Goal: Find contact information: Find contact information

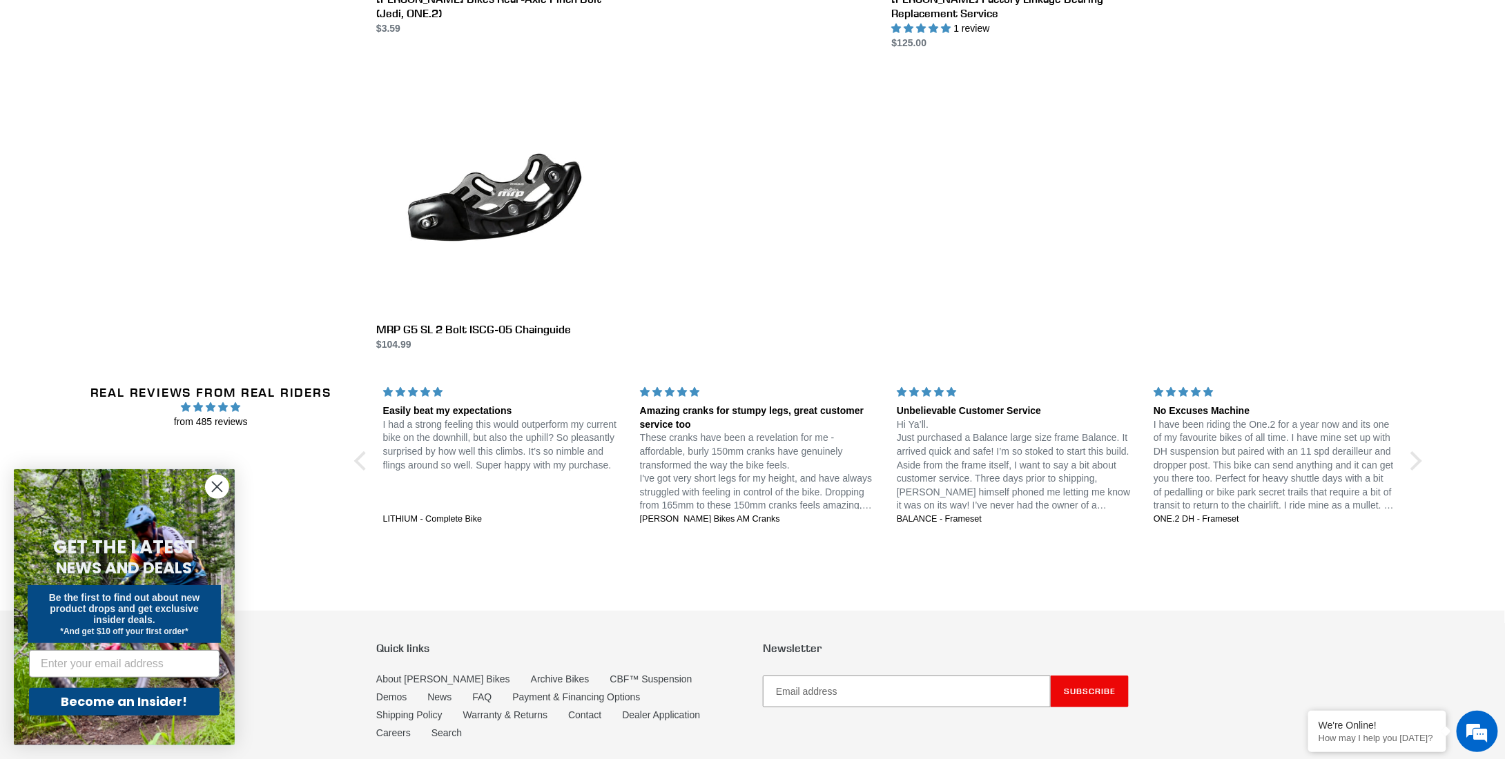
scroll to position [2373, 0]
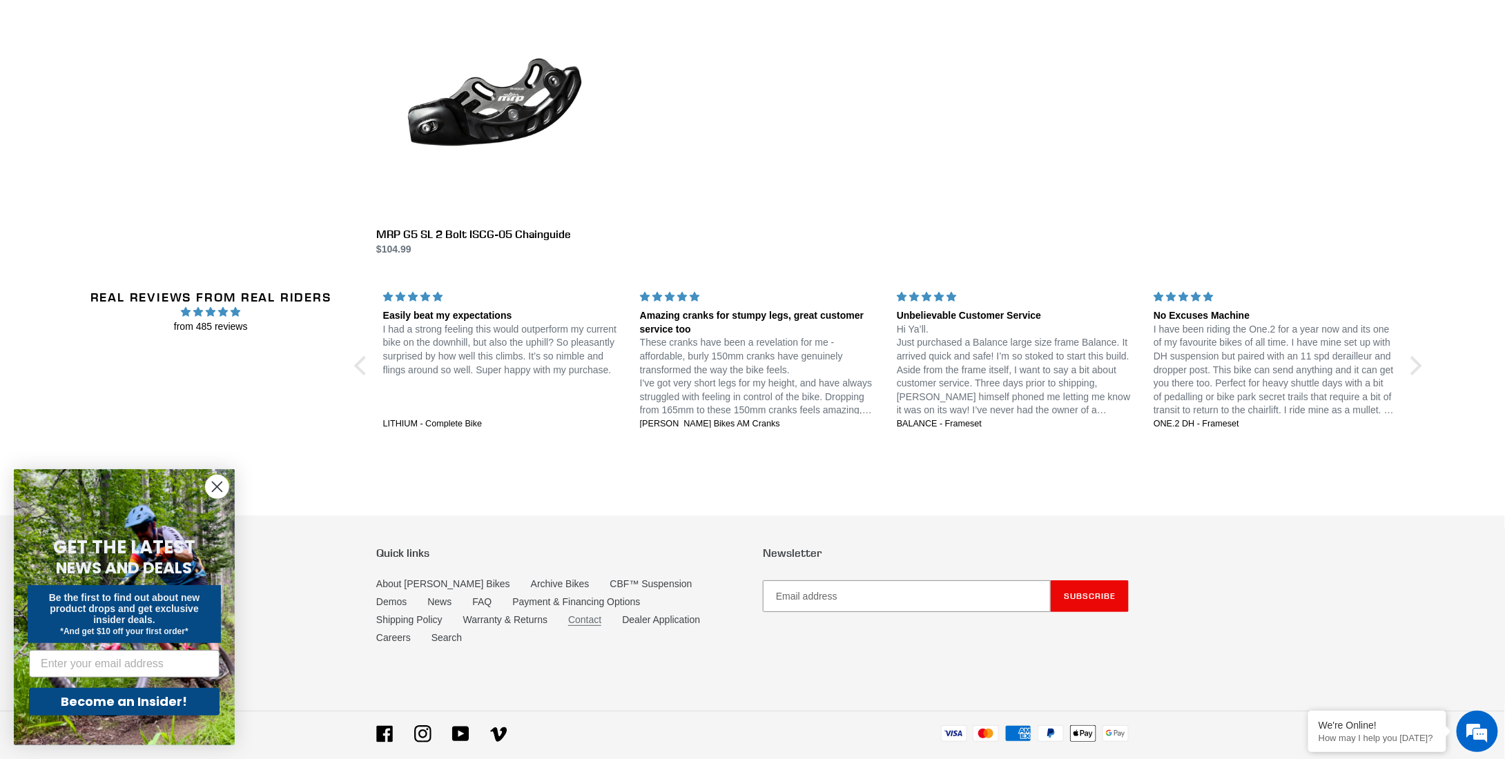
click at [568, 614] on link "Contact" at bounding box center [584, 620] width 33 height 12
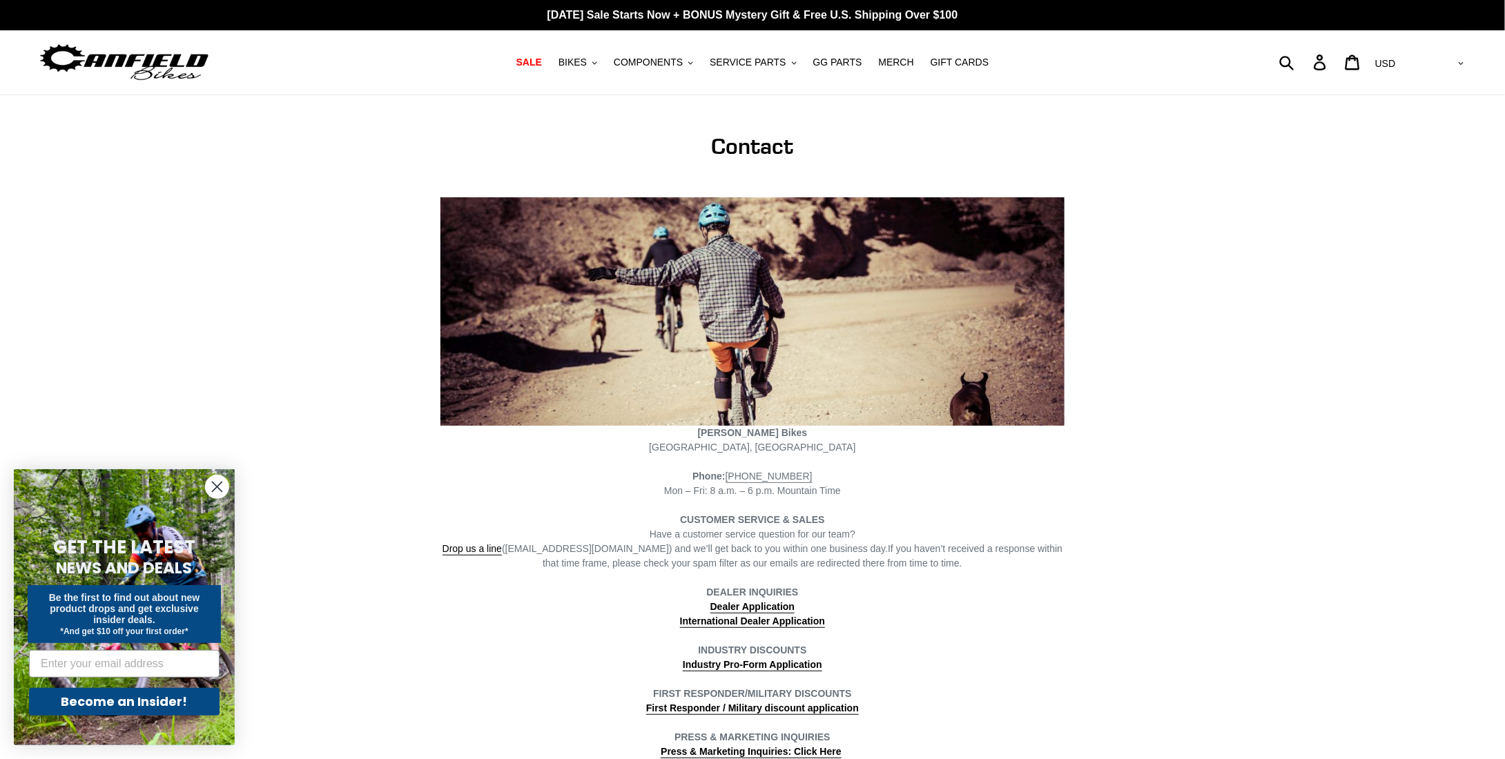
scroll to position [276, 0]
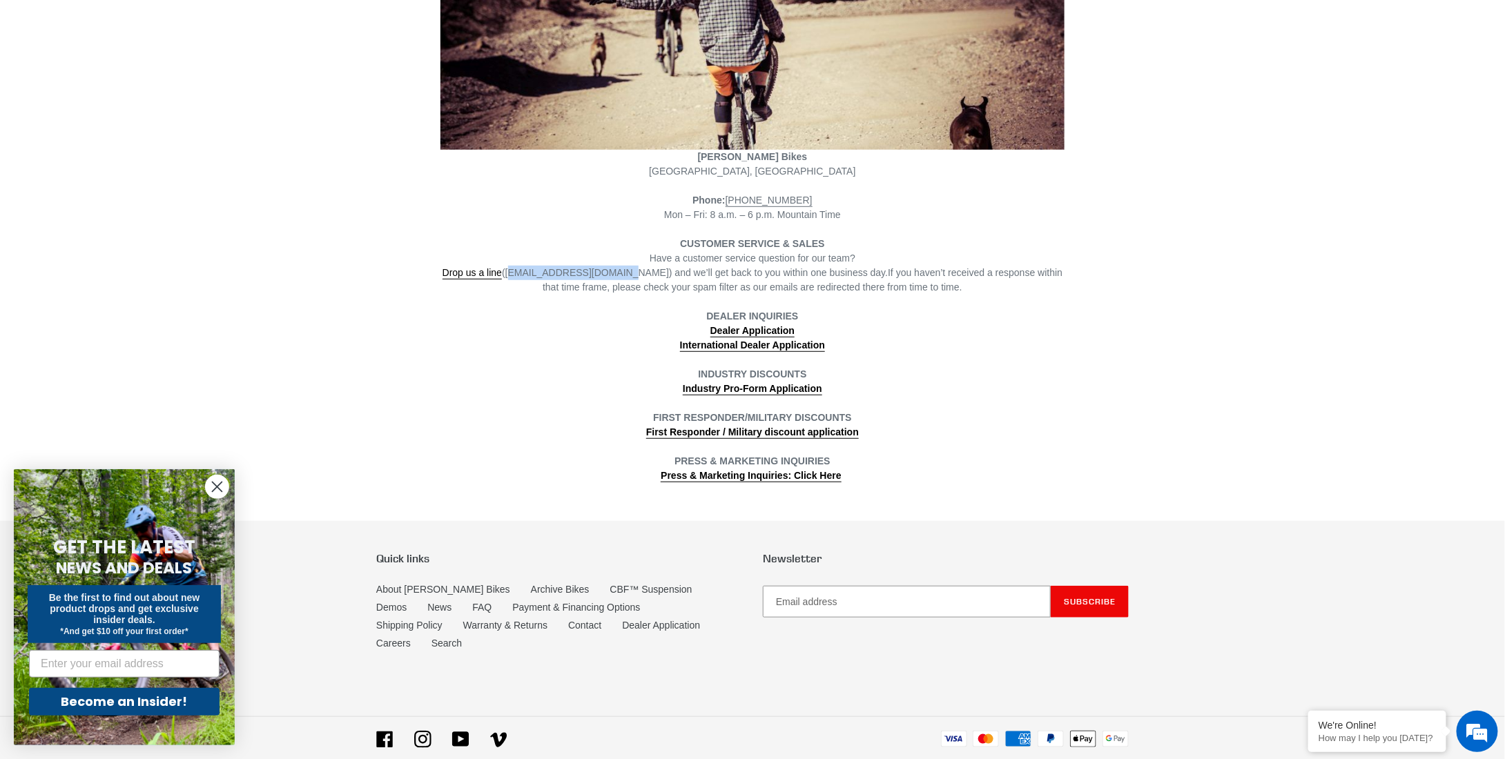
drag, startPoint x: 516, startPoint y: 274, endPoint x: 614, endPoint y: 274, distance: 98.7
click at [614, 274] on span "Drop us a line (info@canfieldbikes.com) and we’ll get back to you within one bu…" at bounding box center [665, 273] width 446 height 12
copy span "info@canfieldbikes.com"
